Goal: Task Accomplishment & Management: Use online tool/utility

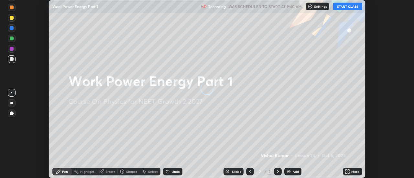
scroll to position [178, 414]
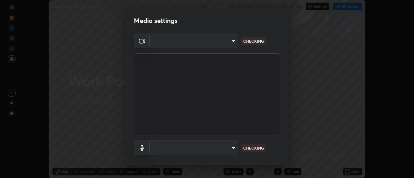
type input "de4d584312b4434b91bb48b0c0e382846541704910f56accdd629dbaa70238e6"
click at [218, 146] on body "Erase all Work Power Energy Part 1 Recording WAS SCHEDULED TO START AT 9:40 AM …" at bounding box center [207, 89] width 414 height 178
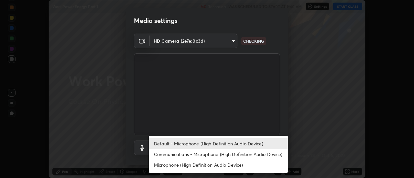
click at [217, 160] on li "Microphone (High Definition Audio Device)" at bounding box center [218, 165] width 139 height 11
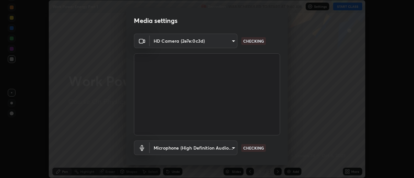
click at [217, 149] on body "Erase all Work Power Energy Part 1 Recording WAS SCHEDULED TO START AT 9:40 AM …" at bounding box center [207, 89] width 414 height 178
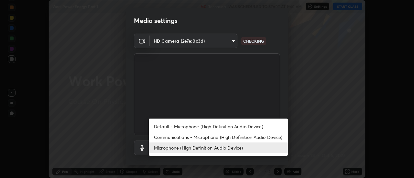
click at [216, 129] on li "Default - Microphone (High Definition Audio Device)" at bounding box center [218, 126] width 139 height 11
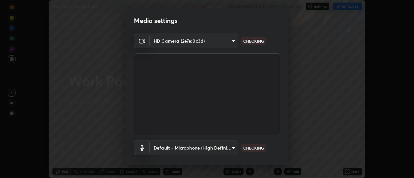
type input "default"
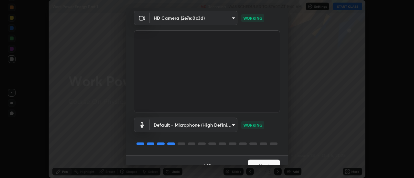
scroll to position [25, 0]
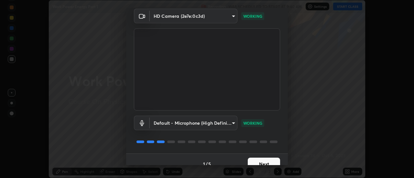
click at [268, 161] on button "Next" at bounding box center [264, 164] width 32 height 13
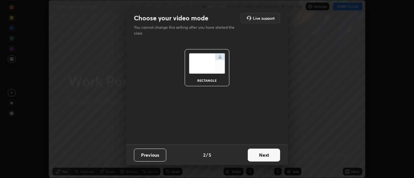
click at [269, 159] on button "Next" at bounding box center [264, 155] width 32 height 13
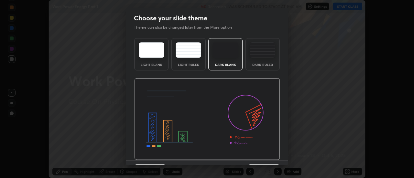
scroll to position [16, 0]
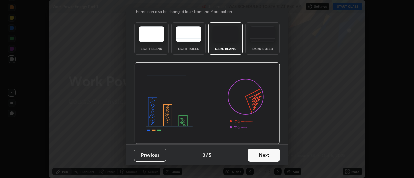
click at [264, 156] on button "Next" at bounding box center [264, 155] width 32 height 13
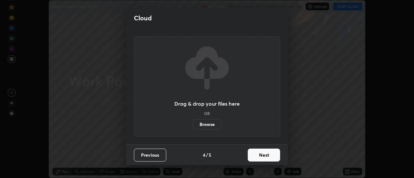
click at [264, 156] on button "Next" at bounding box center [264, 155] width 32 height 13
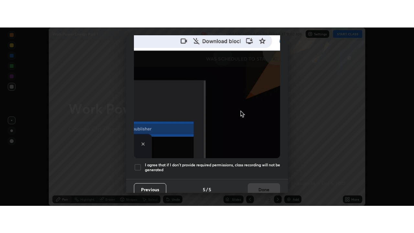
scroll to position [166, 0]
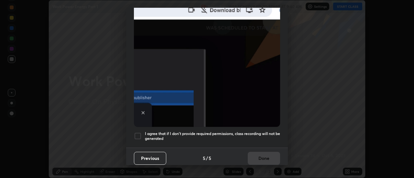
click at [259, 131] on h5 "I agree that if I don't provide required permissions, class recording will not …" at bounding box center [212, 136] width 135 height 10
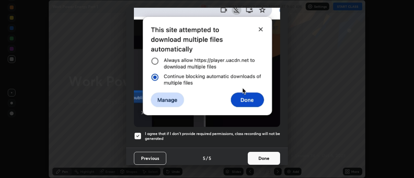
click at [264, 159] on button "Done" at bounding box center [264, 158] width 32 height 13
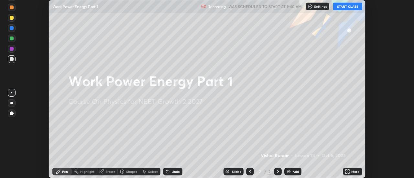
click at [349, 172] on icon at bounding box center [347, 171] width 5 height 5
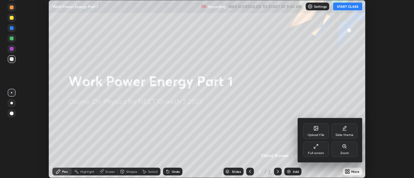
click at [314, 150] on div "Full screen" at bounding box center [316, 150] width 26 height 16
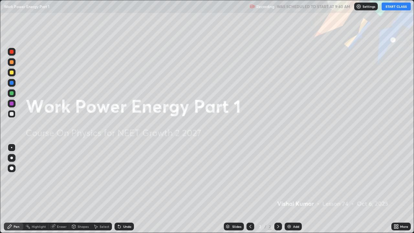
scroll to position [233, 414]
click at [393, 7] on button "START CLASS" at bounding box center [396, 7] width 29 height 8
click at [14, 157] on div at bounding box center [12, 158] width 8 height 8
click at [15, 74] on div at bounding box center [12, 73] width 8 height 8
click at [292, 178] on div "Add" at bounding box center [293, 227] width 17 height 8
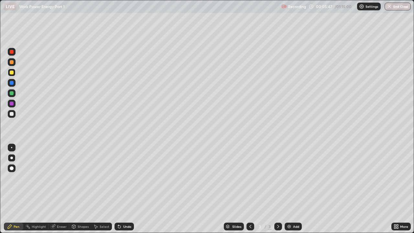
click at [125, 178] on div "Undo" at bounding box center [124, 227] width 19 height 8
click at [123, 178] on div "Undo" at bounding box center [127, 226] width 8 height 3
click at [124, 178] on div "Undo" at bounding box center [124, 227] width 19 height 8
click at [58, 178] on div "Eraser" at bounding box center [59, 227] width 21 height 8
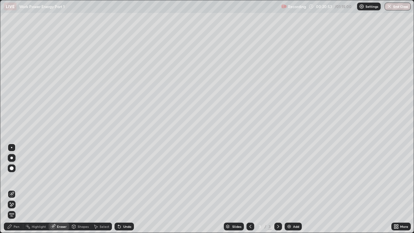
click at [11, 178] on span "Erase all" at bounding box center [11, 215] width 7 height 4
